Goal: Task Accomplishment & Management: Manage account settings

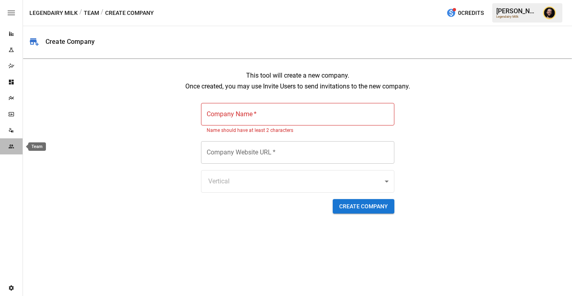
click at [12, 147] on icon "Team" at bounding box center [10, 147] width 5 height 4
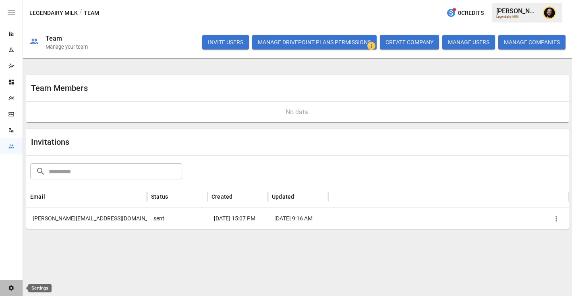
click at [10, 290] on icon "Settings" at bounding box center [11, 288] width 5 height 5
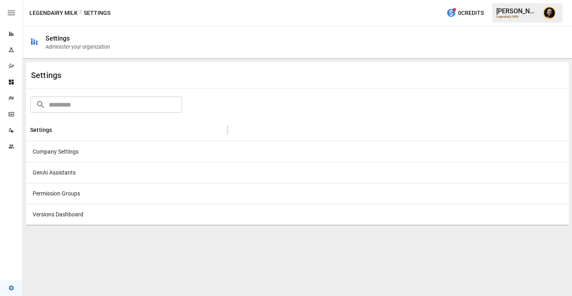
click at [145, 147] on div "Company Settings" at bounding box center [126, 151] width 201 height 21
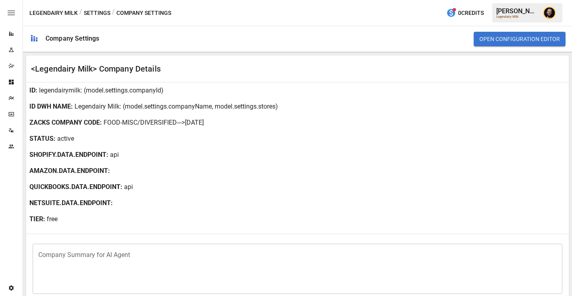
scroll to position [204, 0]
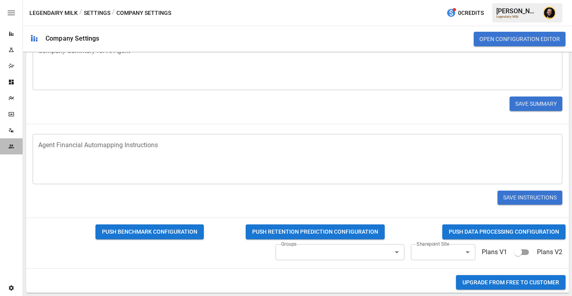
click at [10, 151] on div "Team" at bounding box center [11, 147] width 23 height 16
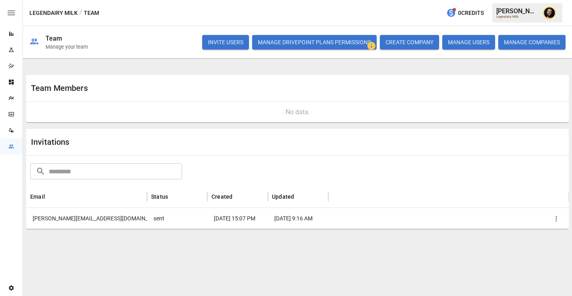
click at [559, 221] on icon "button" at bounding box center [556, 219] width 8 height 8
click at [540, 238] on li "Copy Invitation Link" at bounding box center [527, 237] width 69 height 14
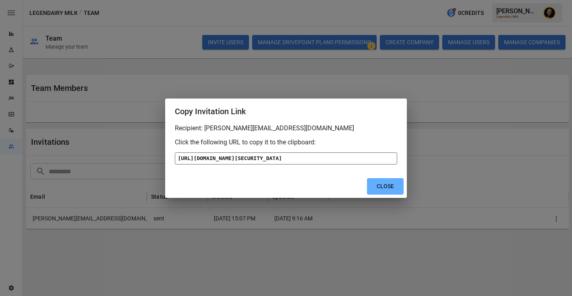
click at [321, 153] on div "[URL][DOMAIN_NAME][SECURITY_DATA]" at bounding box center [286, 159] width 222 height 12
click at [390, 195] on button "Close" at bounding box center [385, 186] width 37 height 17
